Goal: Find specific page/section: Find specific page/section

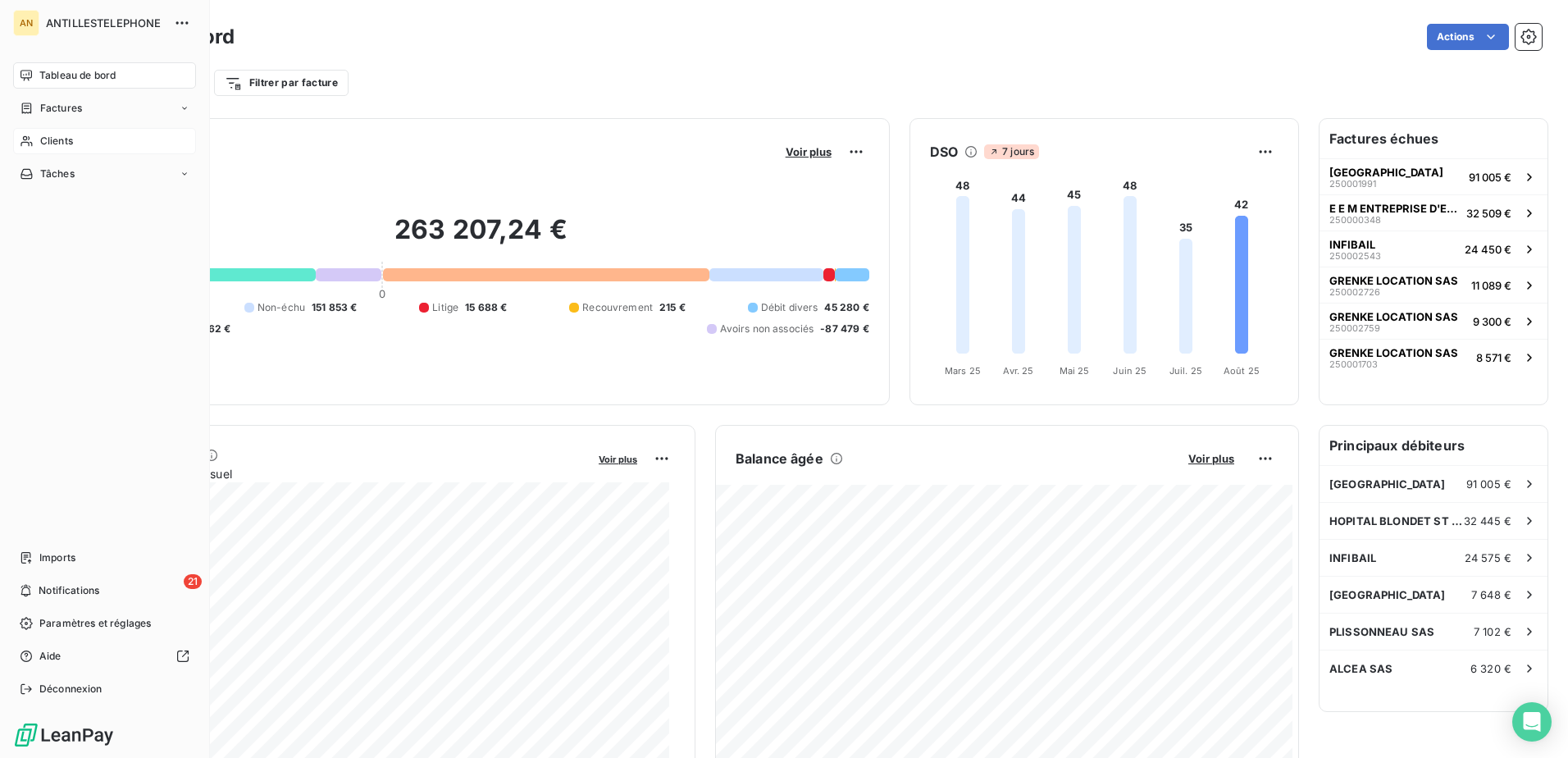
click at [30, 141] on icon at bounding box center [26, 141] width 14 height 13
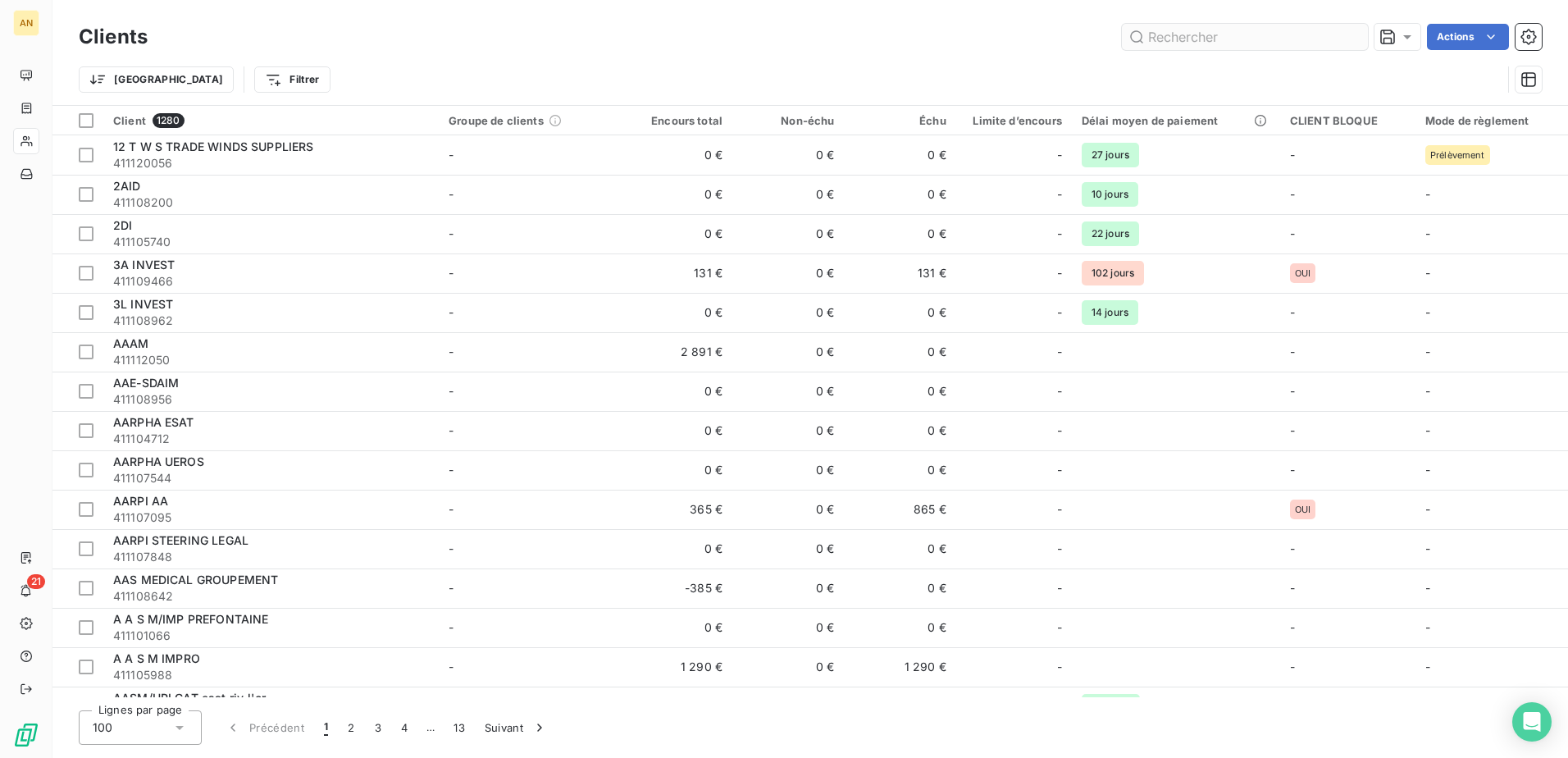
click at [1178, 39] on input "text" at bounding box center [1245, 37] width 246 height 26
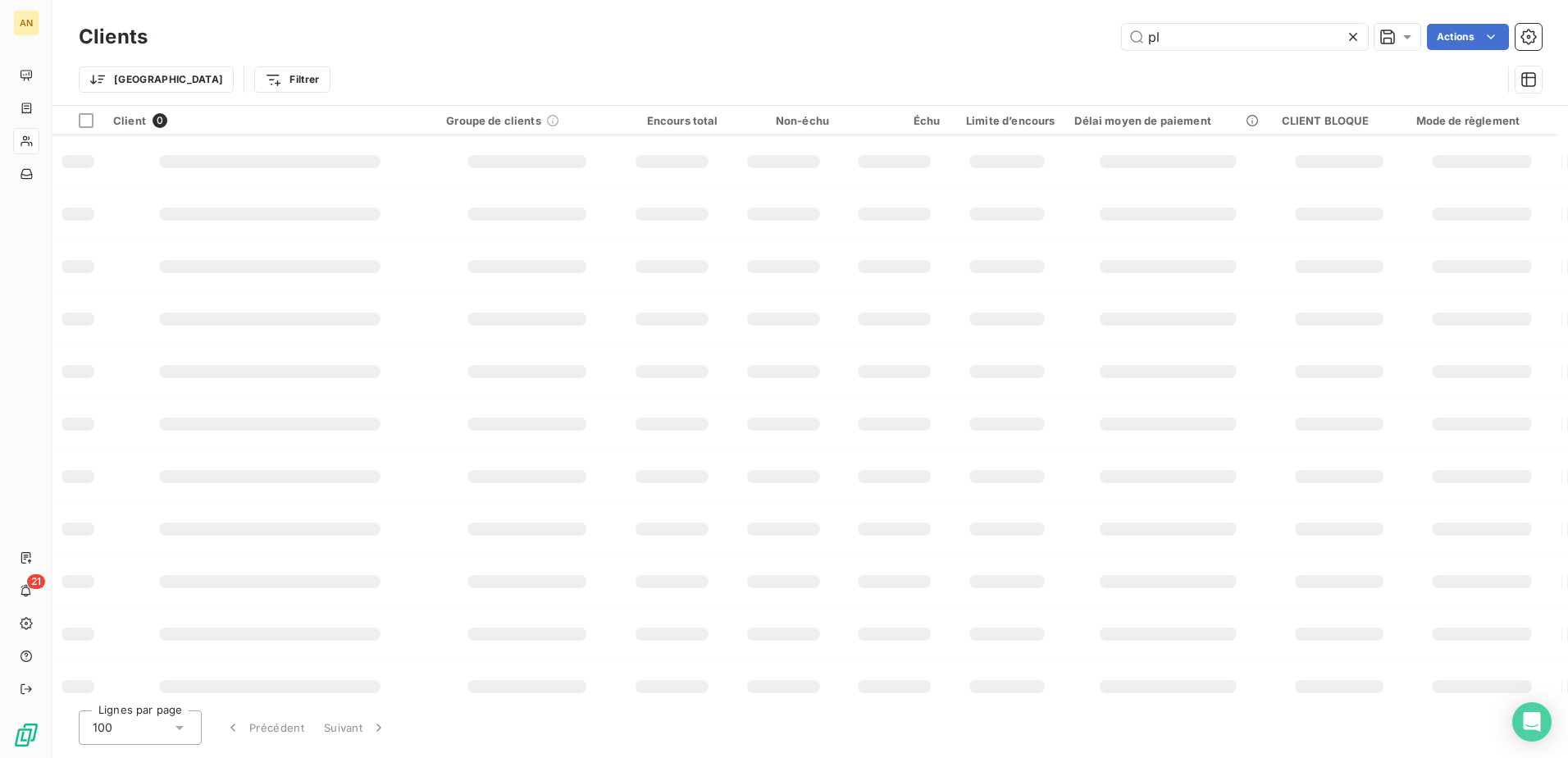
type input "p"
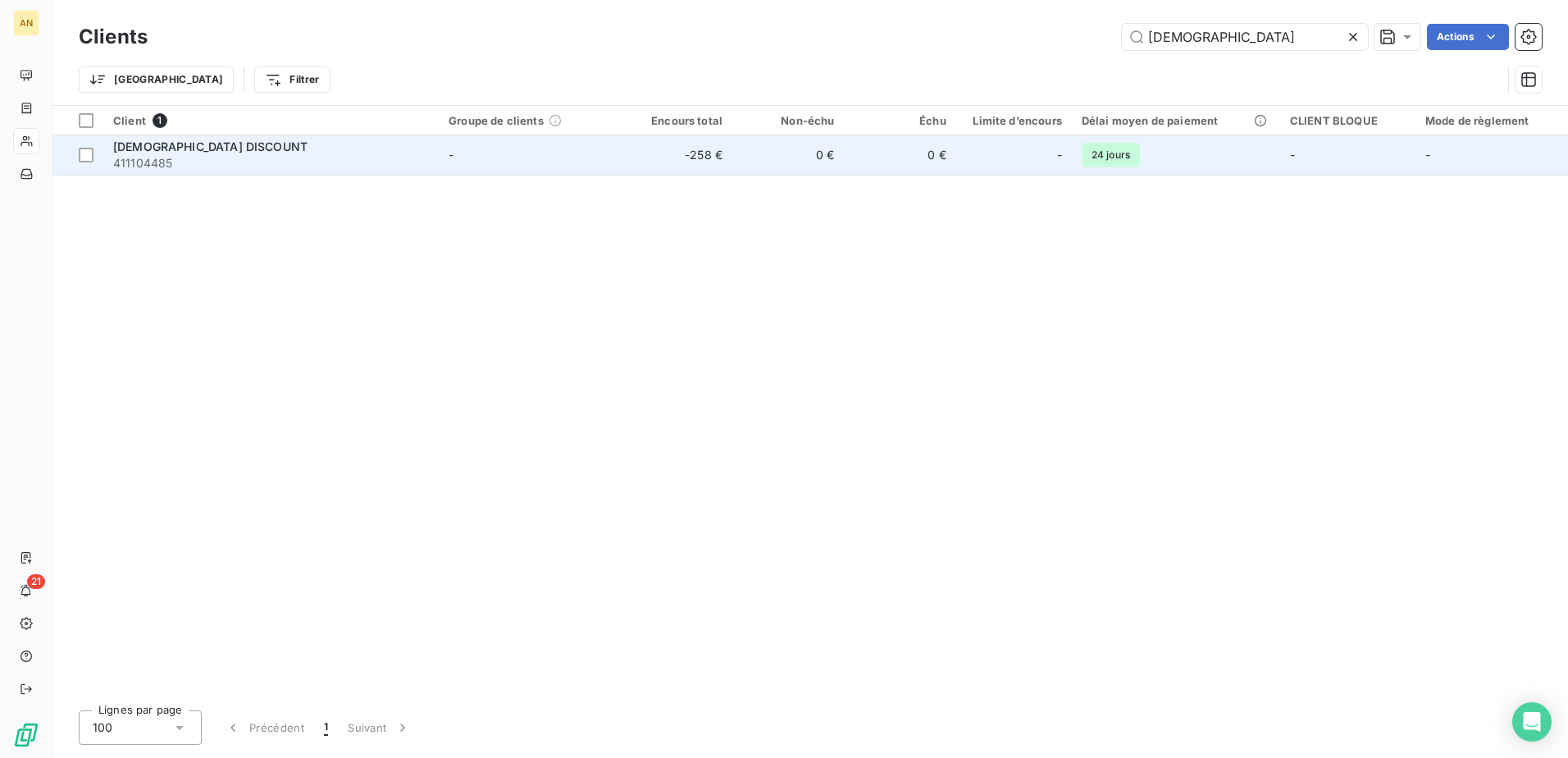
type input "[DEMOGRAPHIC_DATA]"
click at [560, 153] on td "-" at bounding box center [529, 155] width 182 height 40
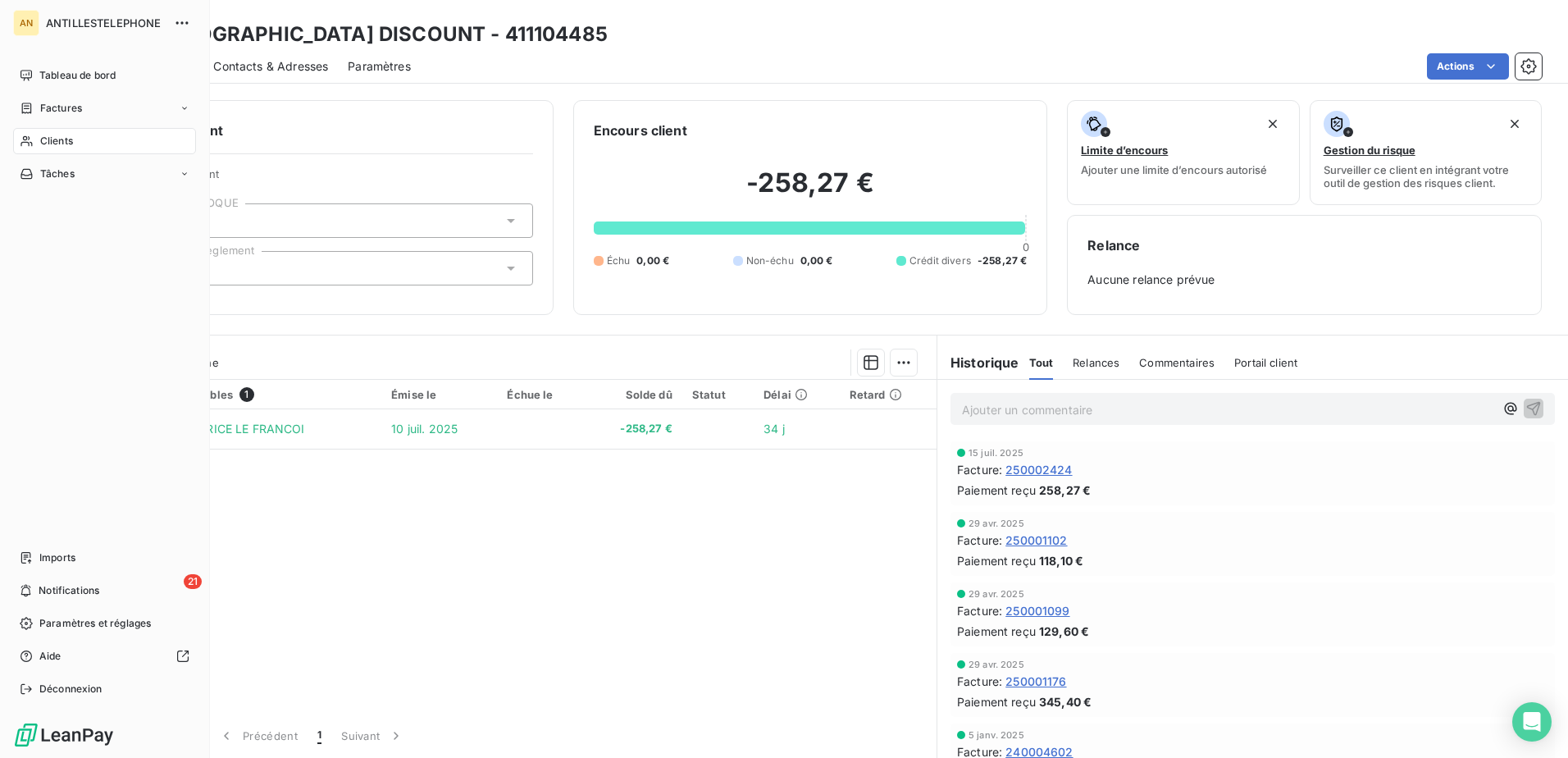
click at [32, 138] on icon at bounding box center [26, 141] width 14 height 13
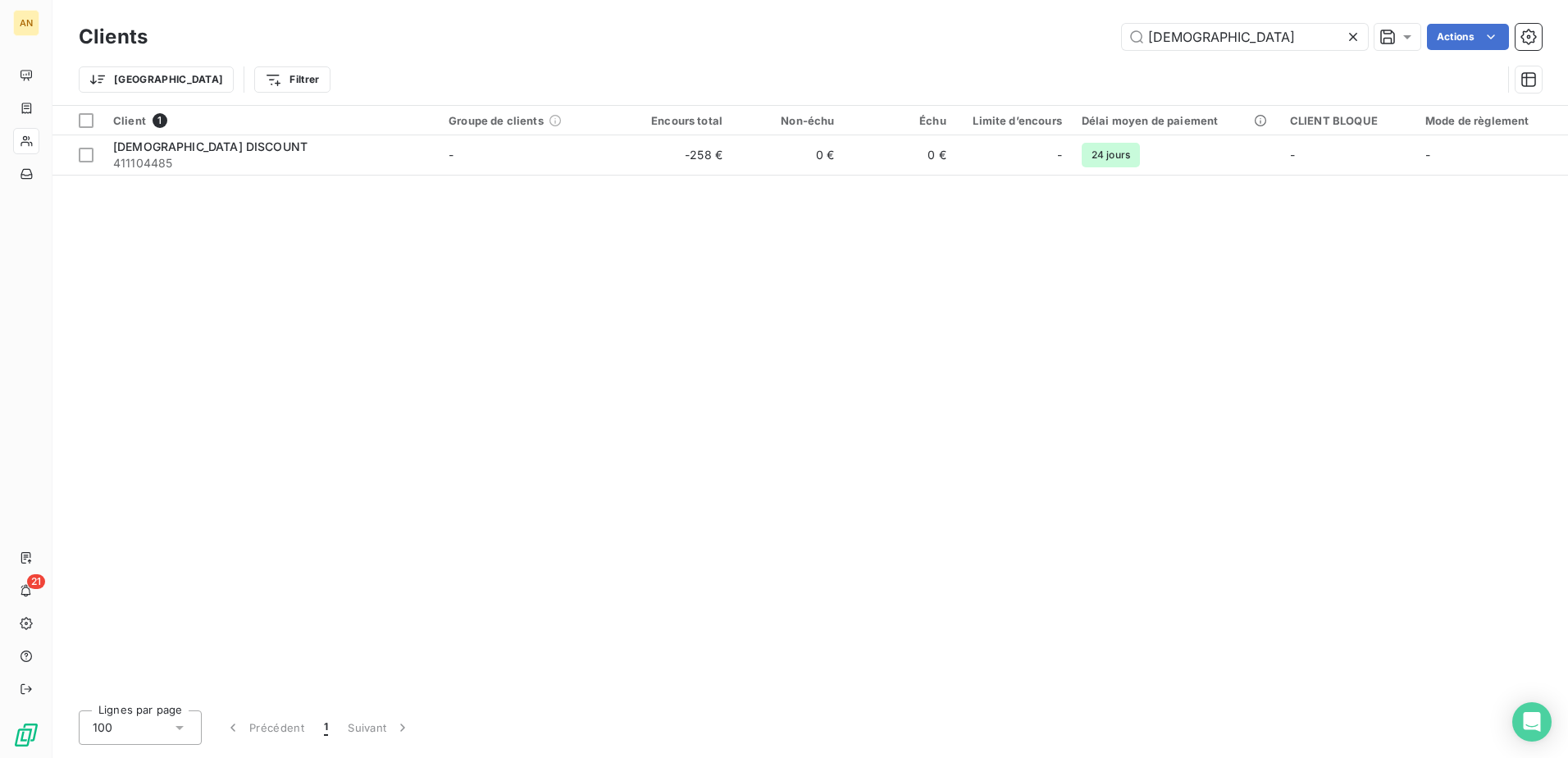
drag, startPoint x: 1240, startPoint y: 37, endPoint x: 1085, endPoint y: 49, distance: 155.5
click at [1085, 49] on div "[DEMOGRAPHIC_DATA] Actions" at bounding box center [855, 37] width 1375 height 26
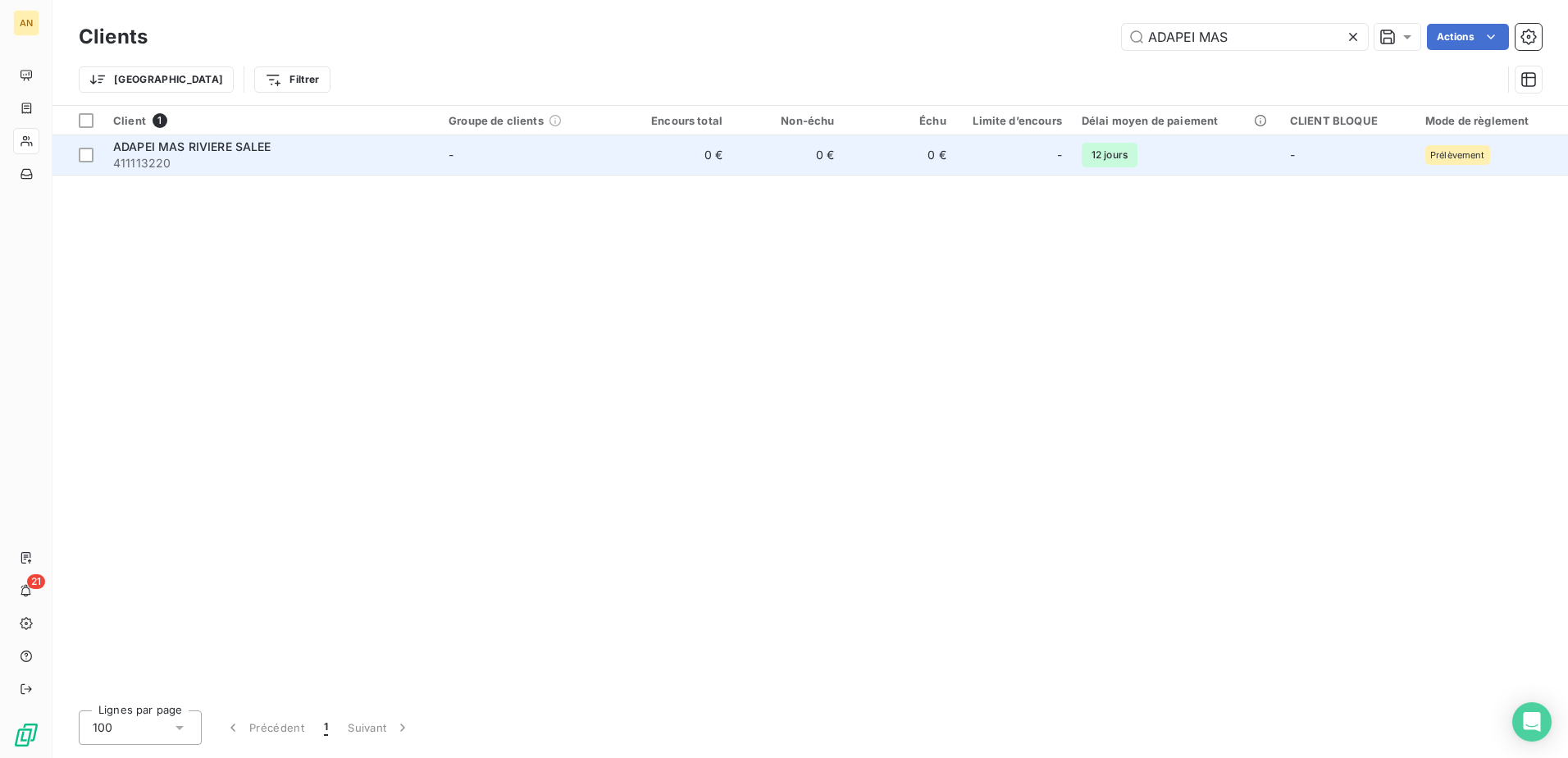
type input "ADAPEI MAS"
click at [366, 154] on div "ADAPEI MAS RIVIERE SALEE" at bounding box center [270, 147] width 315 height 17
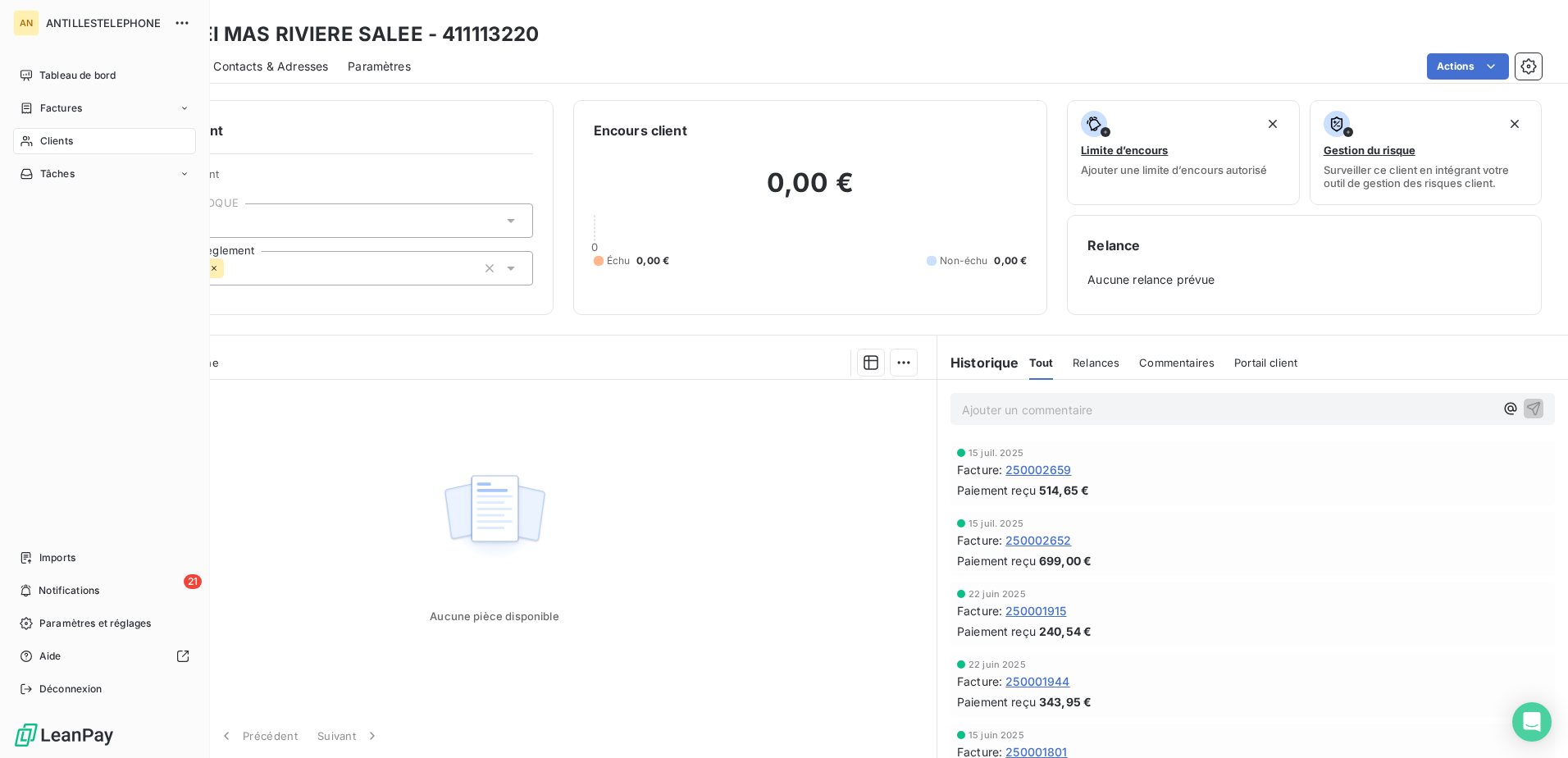
drag, startPoint x: 34, startPoint y: 143, endPoint x: 47, endPoint y: 143, distance: 13.0
click at [34, 143] on div "Clients" at bounding box center [105, 141] width 183 height 26
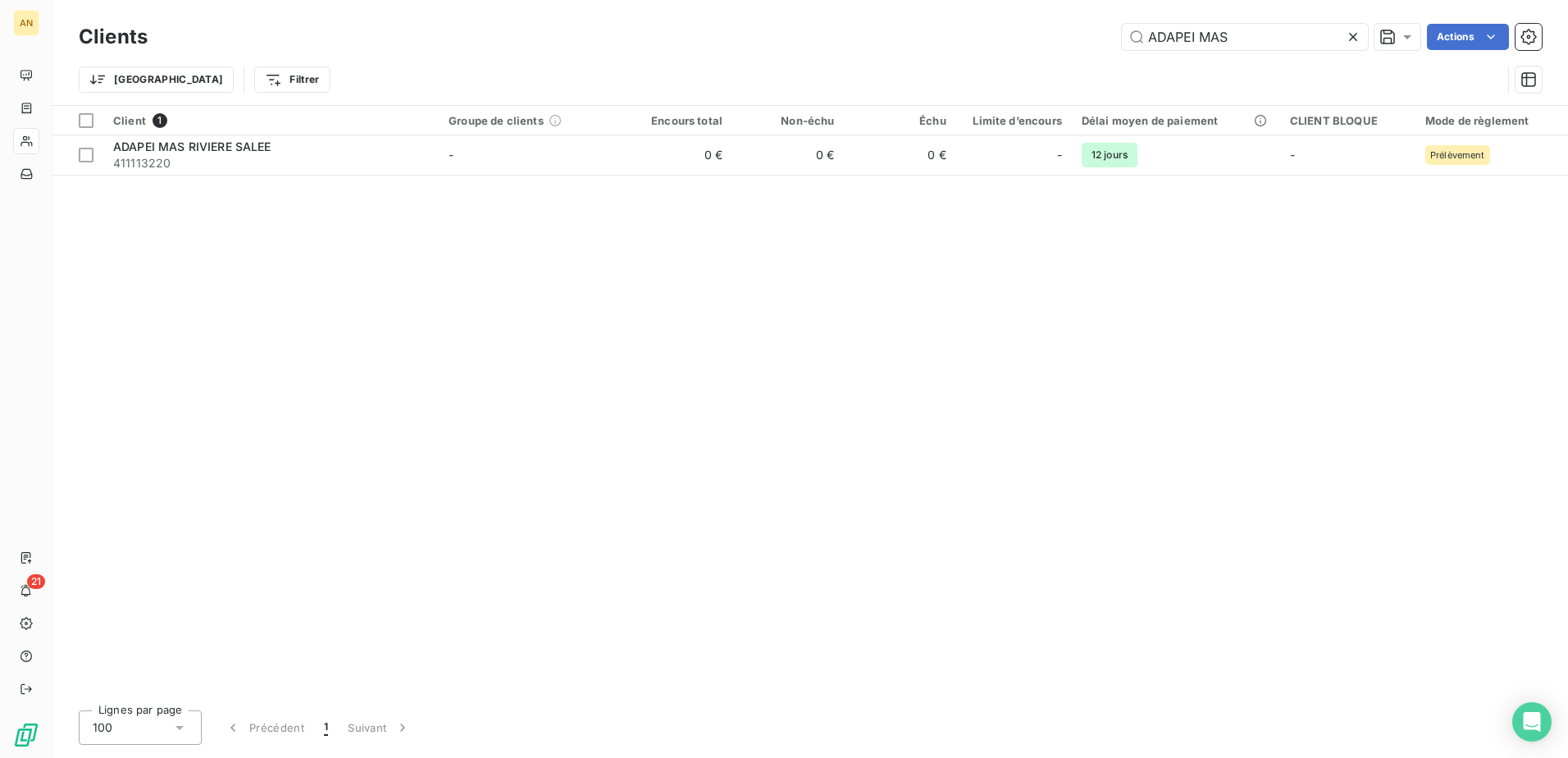
drag, startPoint x: 1239, startPoint y: 42, endPoint x: 1112, endPoint y: 38, distance: 127.1
click at [1112, 38] on div "ADAPEI MAS Actions" at bounding box center [855, 37] width 1375 height 26
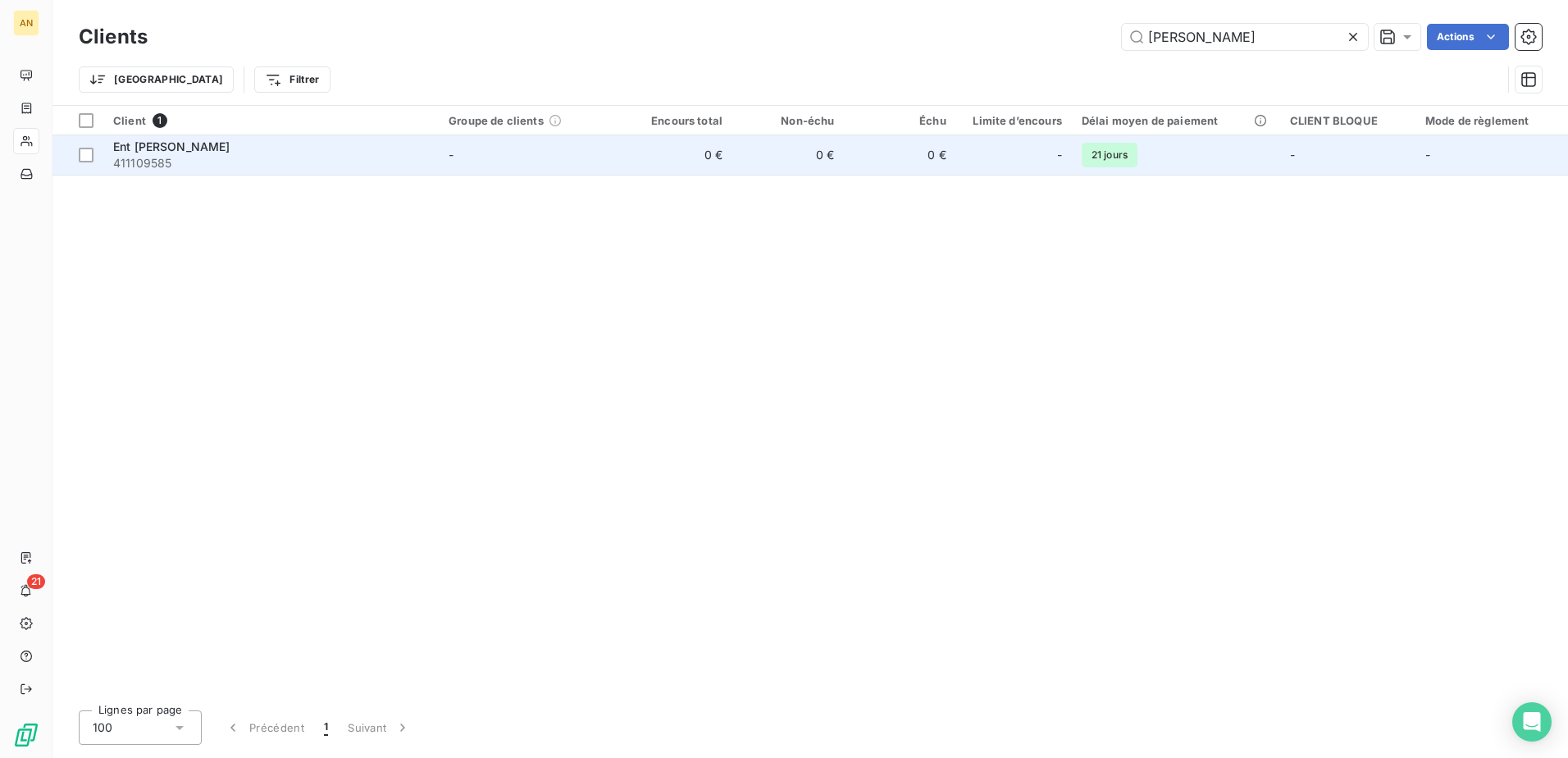
type input "[PERSON_NAME]"
click at [780, 156] on td "0 €" at bounding box center [788, 155] width 112 height 40
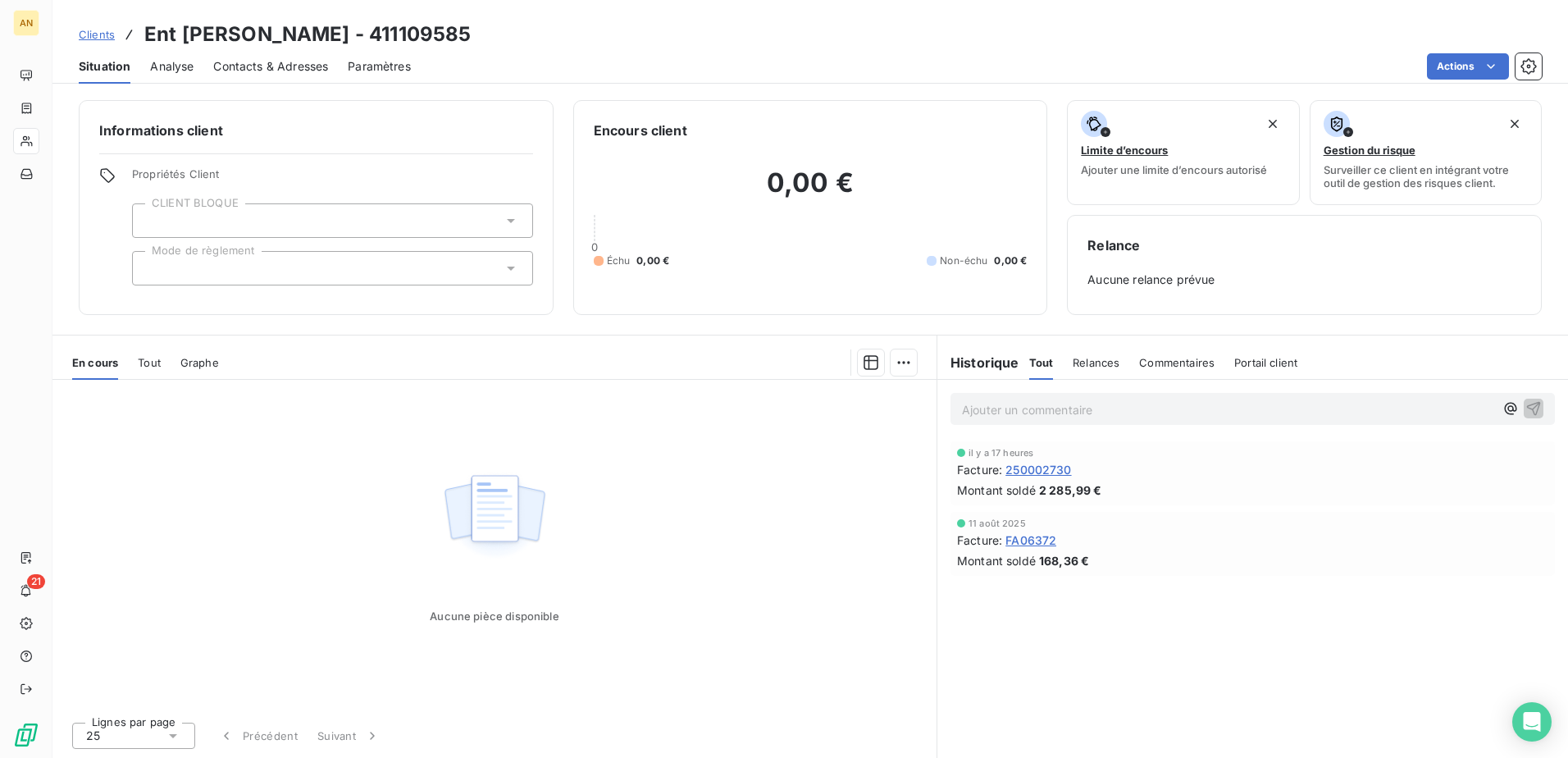
click at [1024, 472] on span "250002730" at bounding box center [1038, 469] width 66 height 18
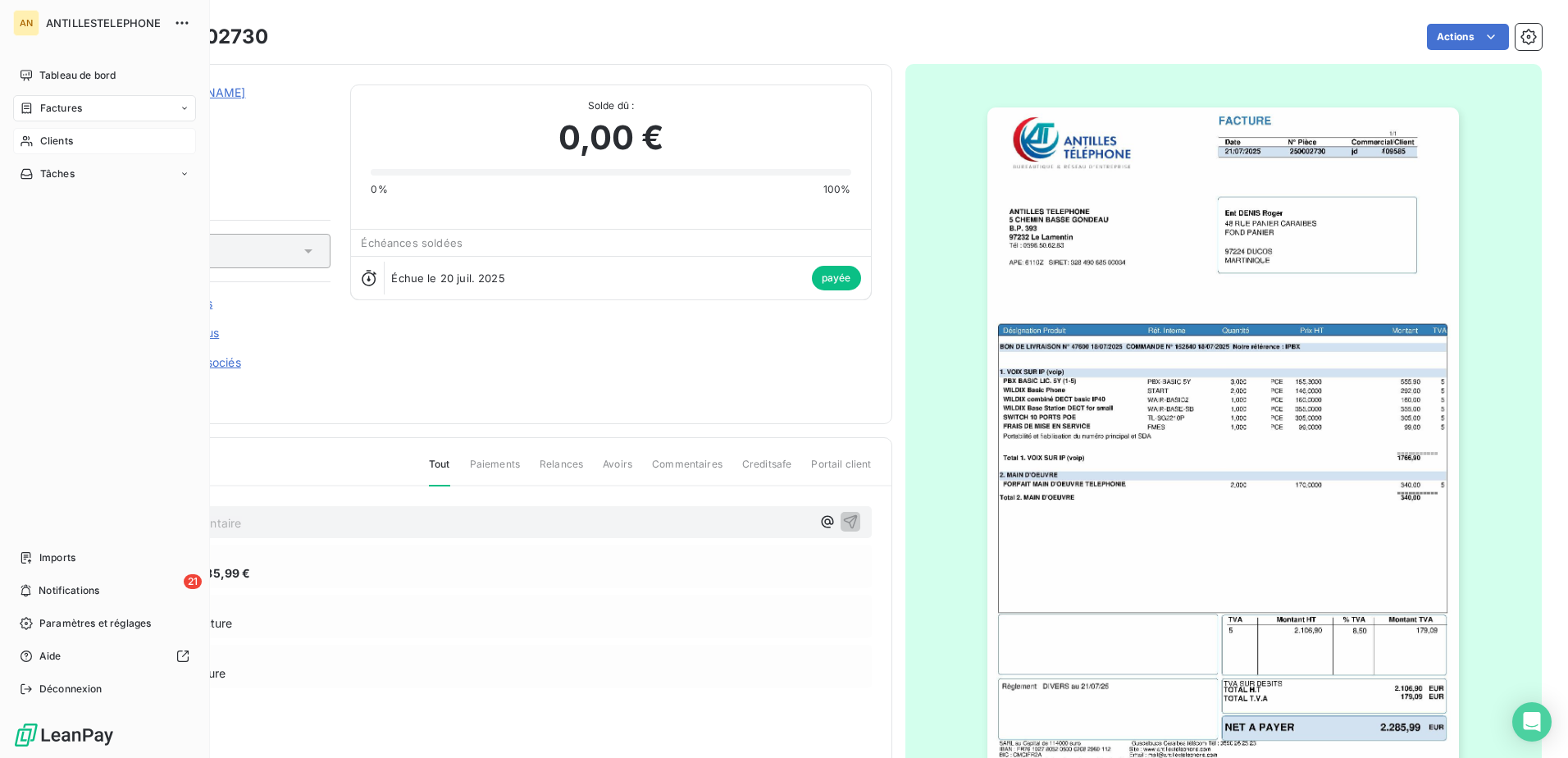
click at [41, 141] on span "Clients" at bounding box center [56, 141] width 32 height 15
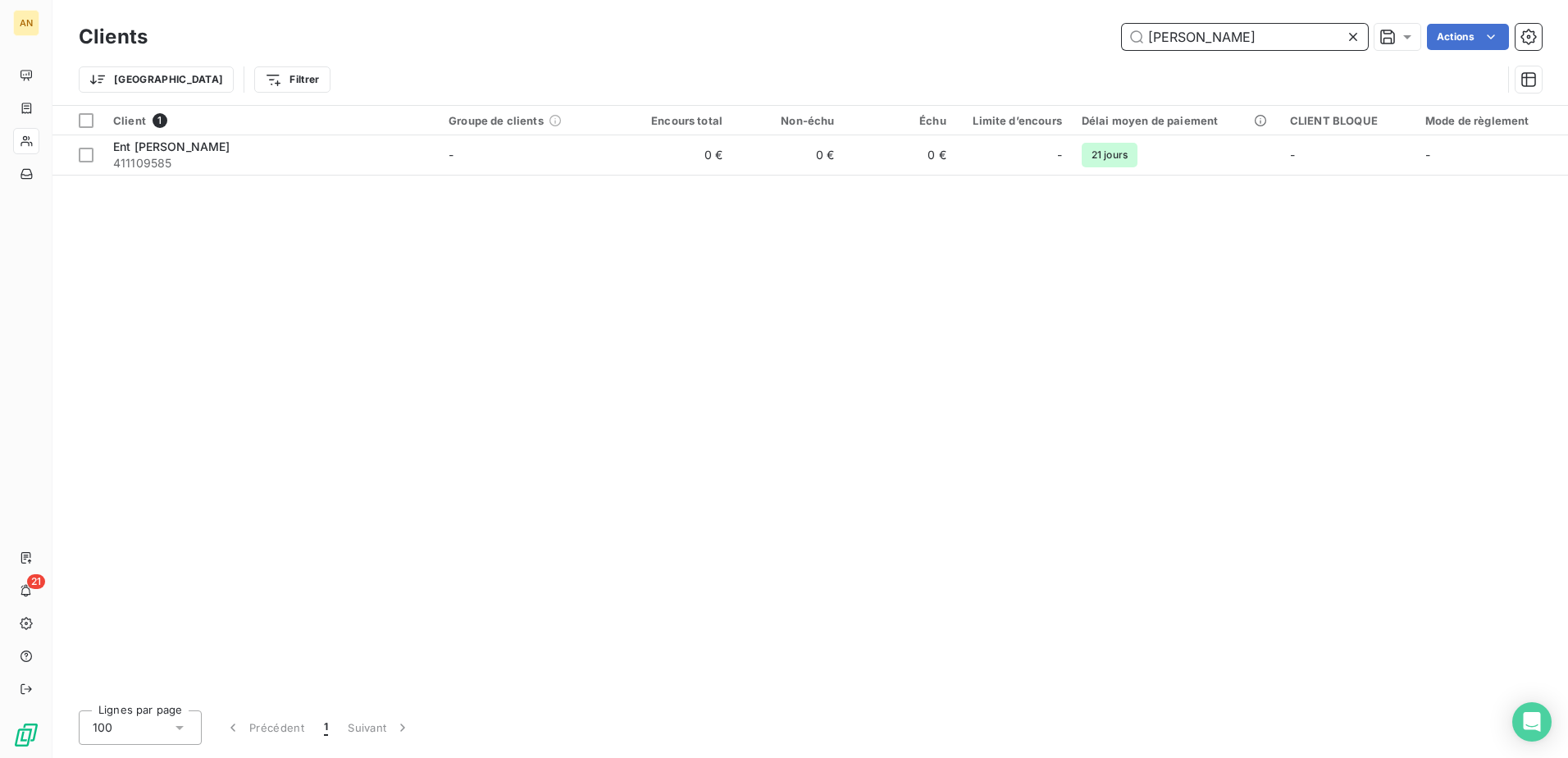
drag, startPoint x: 1226, startPoint y: 37, endPoint x: 1240, endPoint y: 39, distance: 14.1
click at [1227, 37] on input "[PERSON_NAME]" at bounding box center [1245, 37] width 246 height 26
drag, startPoint x: 1249, startPoint y: 40, endPoint x: 1130, endPoint y: 46, distance: 119.2
click at [1130, 46] on input "[PERSON_NAME]" at bounding box center [1245, 37] width 246 height 26
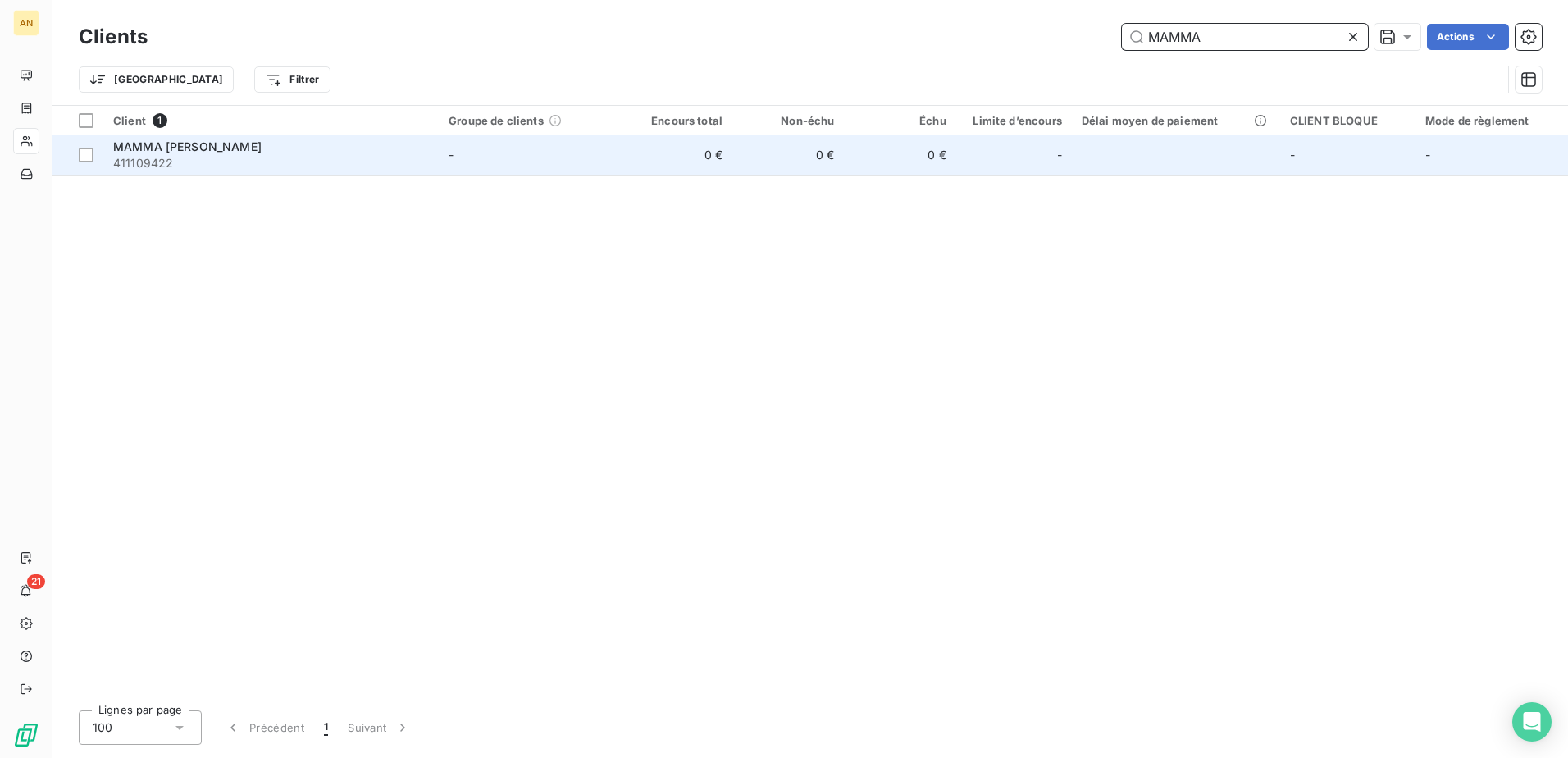
type input "MAMMA"
click at [733, 166] on td "0 €" at bounding box center [676, 155] width 112 height 40
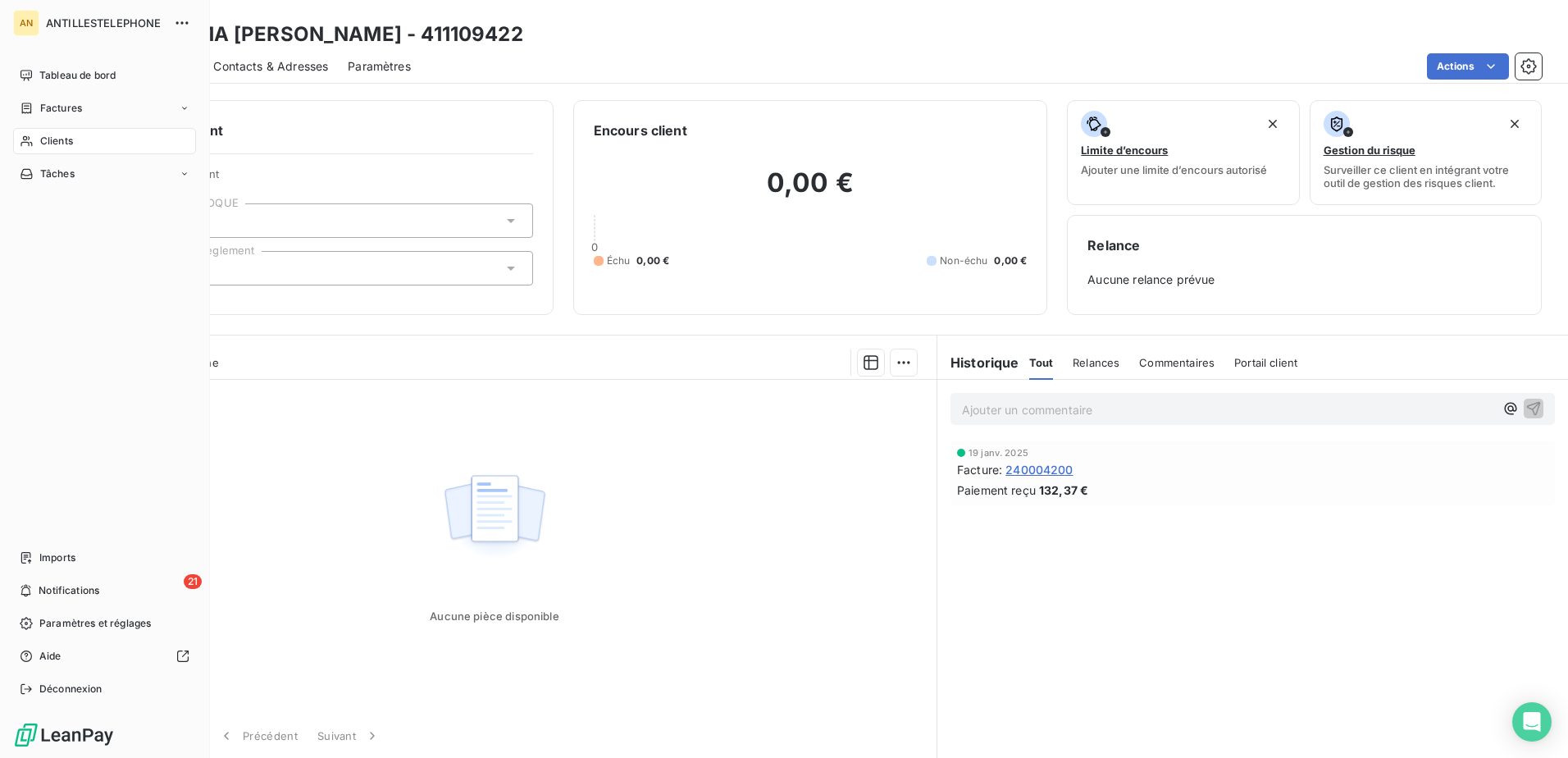
click at [34, 138] on div "Clients" at bounding box center [105, 141] width 183 height 26
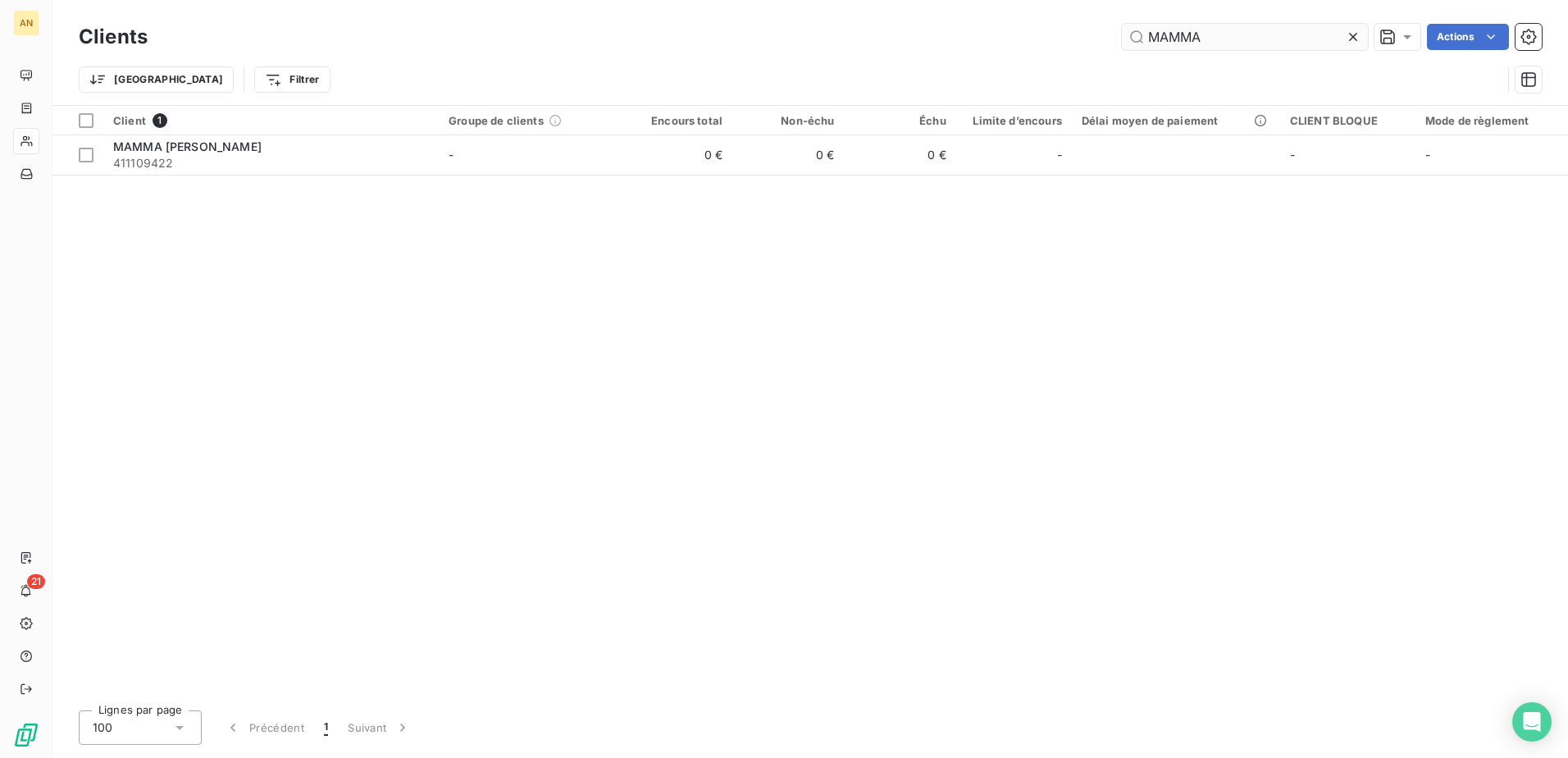
drag, startPoint x: 1256, startPoint y: 36, endPoint x: 1123, endPoint y: 40, distance: 133.1
click at [1123, 40] on input "MAMMA" at bounding box center [1245, 37] width 246 height 26
type input "BINO"
click at [849, 176] on div "Client 1 Groupe de clients Encours total Non-échu Échu Limite d’encours Délai m…" at bounding box center [810, 401] width 1515 height 591
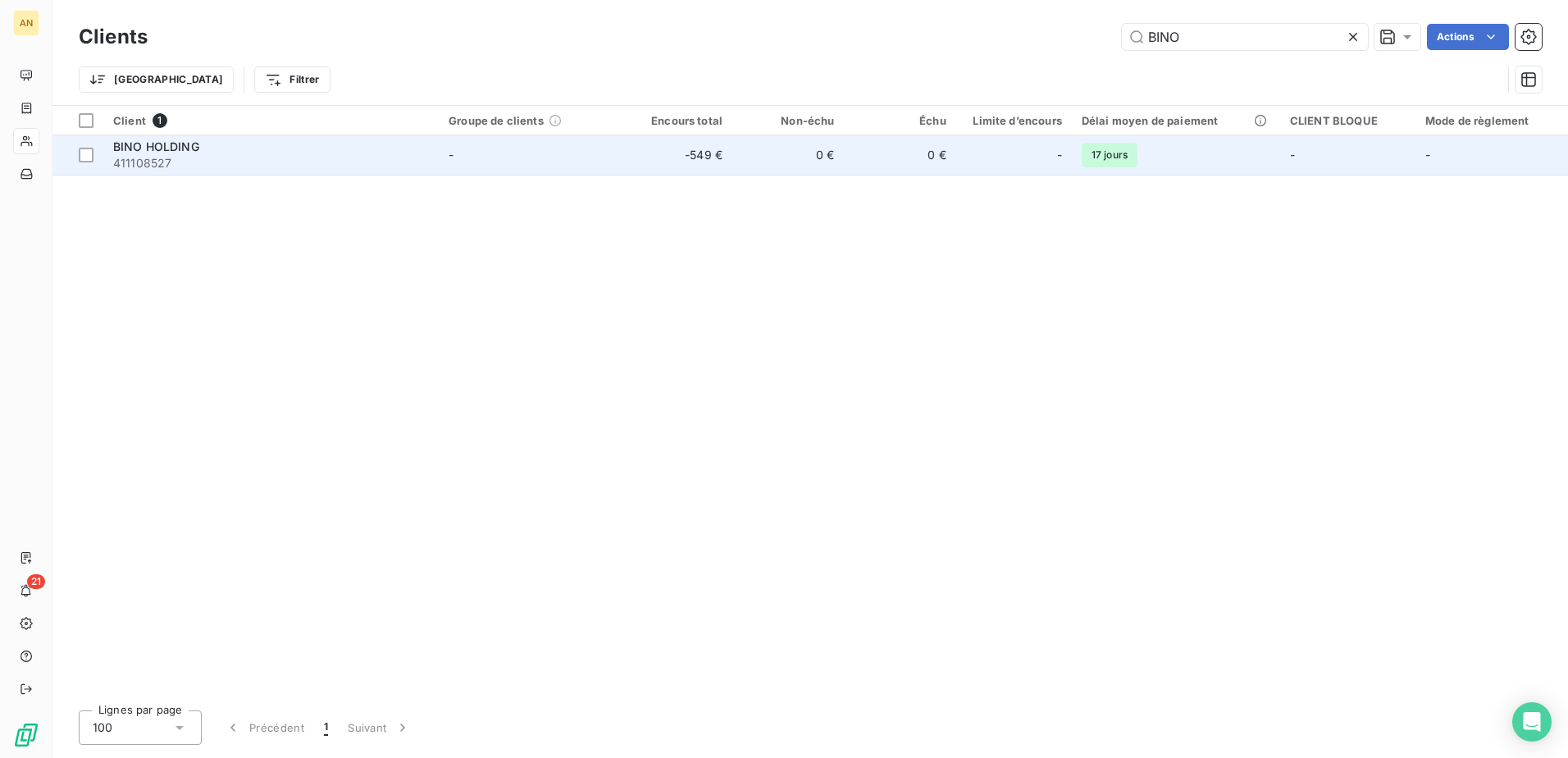
click at [839, 161] on td "0 €" at bounding box center [788, 155] width 112 height 40
